Goal: Task Accomplishment & Management: Manage account settings

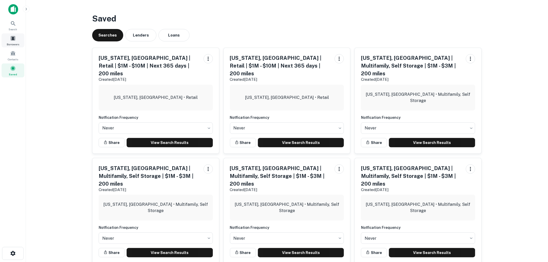
click at [11, 37] on span at bounding box center [13, 38] width 6 height 6
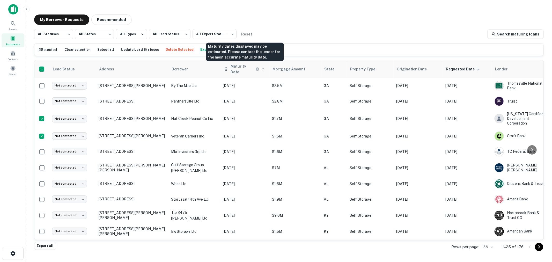
click at [238, 67] on h6 "Maturity Date" at bounding box center [243, 68] width 24 height 11
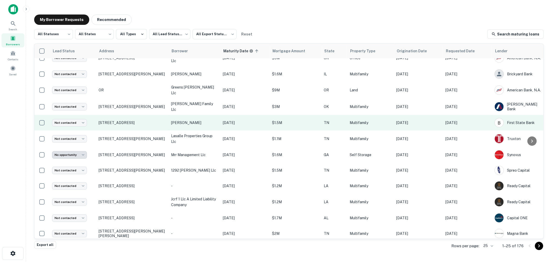
scroll to position [223, 0]
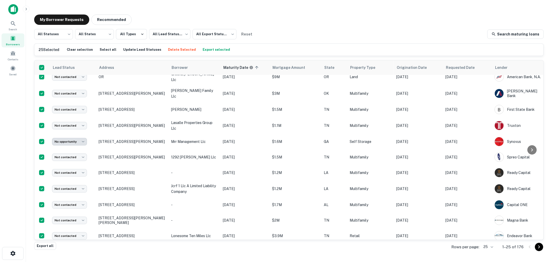
click at [172, 50] on button "Delete Selected" at bounding box center [182, 50] width 31 height 8
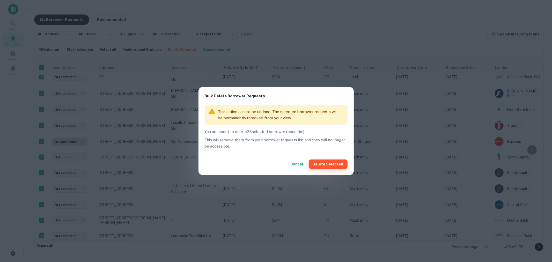
click at [341, 164] on button "Delete Selected" at bounding box center [328, 163] width 39 height 9
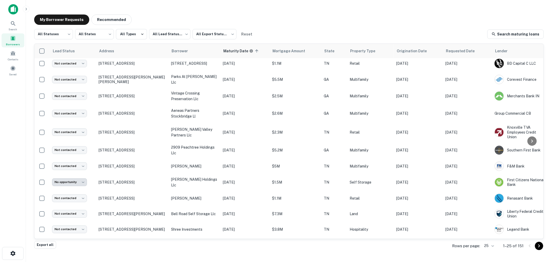
scroll to position [228, 0]
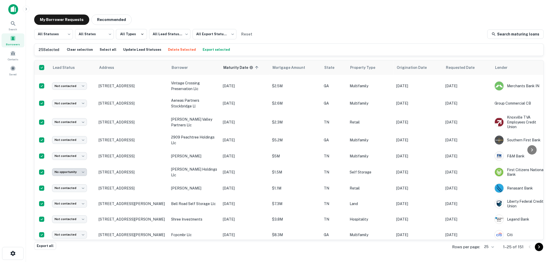
click at [177, 48] on button "Delete Selected" at bounding box center [182, 50] width 31 height 8
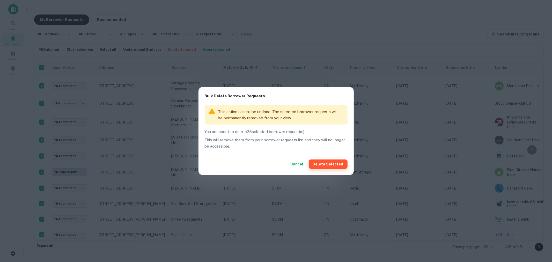
click at [332, 165] on button "Delete Selected" at bounding box center [328, 163] width 39 height 9
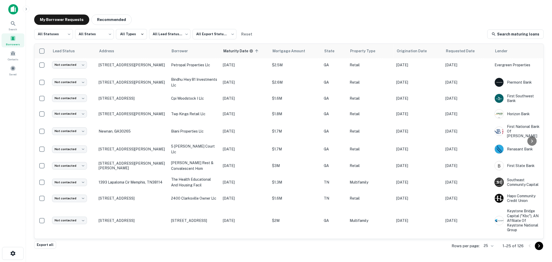
scroll to position [0, 0]
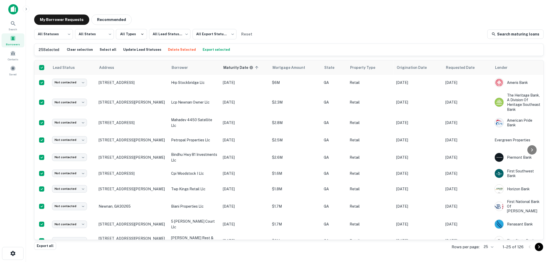
click at [178, 47] on button "Delete Selected" at bounding box center [182, 50] width 31 height 8
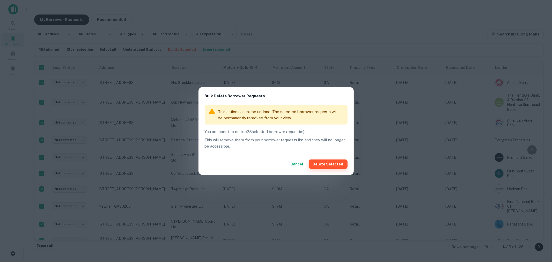
click at [333, 169] on div "Cancel Delete Selected" at bounding box center [276, 164] width 155 height 22
click at [332, 167] on button "Delete Selected" at bounding box center [328, 163] width 39 height 9
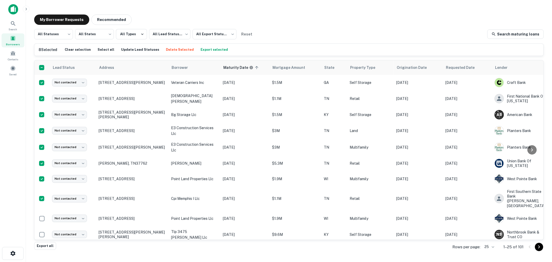
click at [178, 50] on button "Delete Selected" at bounding box center [180, 50] width 31 height 8
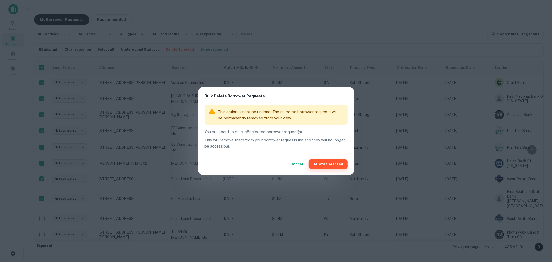
click at [330, 160] on button "Delete Selected" at bounding box center [328, 163] width 39 height 9
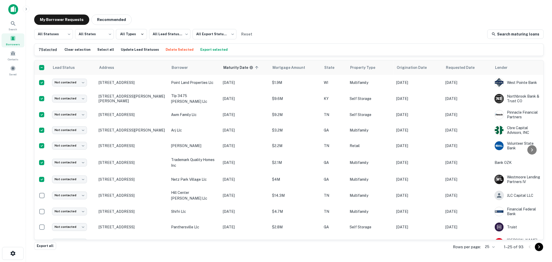
click at [174, 50] on button "Delete Selected" at bounding box center [179, 50] width 31 height 8
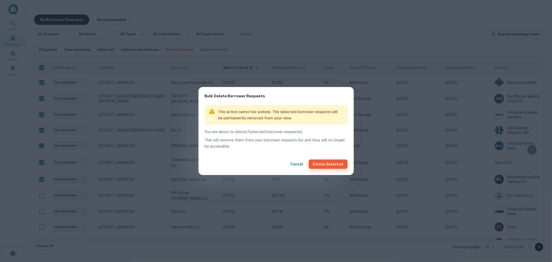
click at [326, 164] on button "Delete Selected" at bounding box center [328, 163] width 39 height 9
